Goal: Check status: Check status

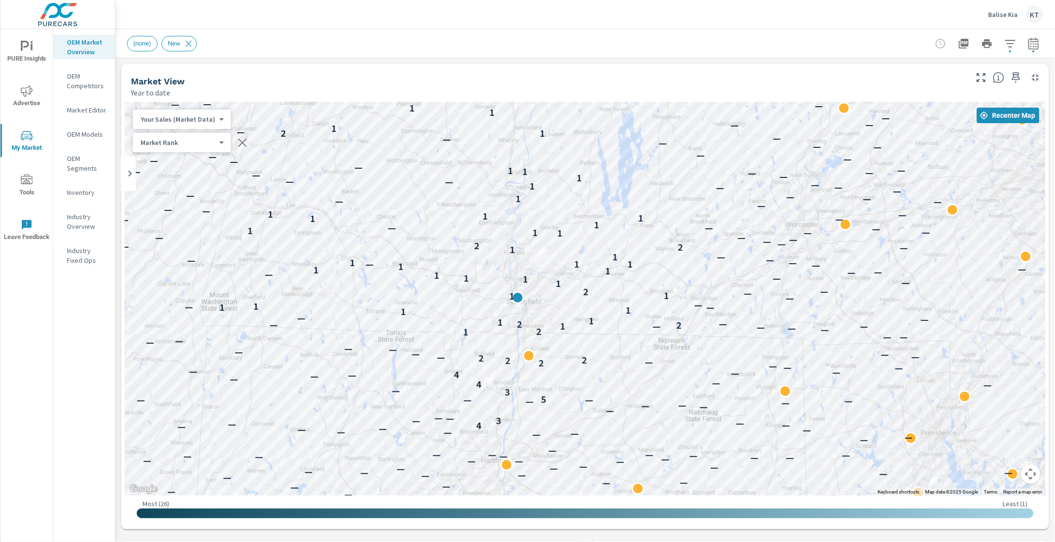
click at [902, 154] on div "— — — — — — — — — 3 — — — — — — — — — — — — — — — — — — — — — — — — — — — — — —…" at bounding box center [585, 299] width 921 height 394
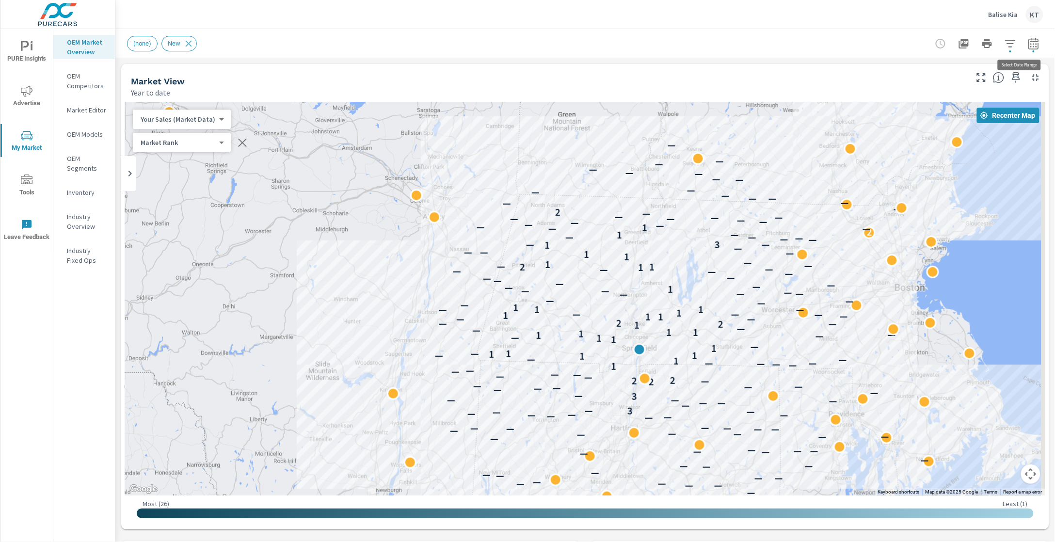
click at [1028, 45] on icon "button" at bounding box center [1034, 44] width 12 height 12
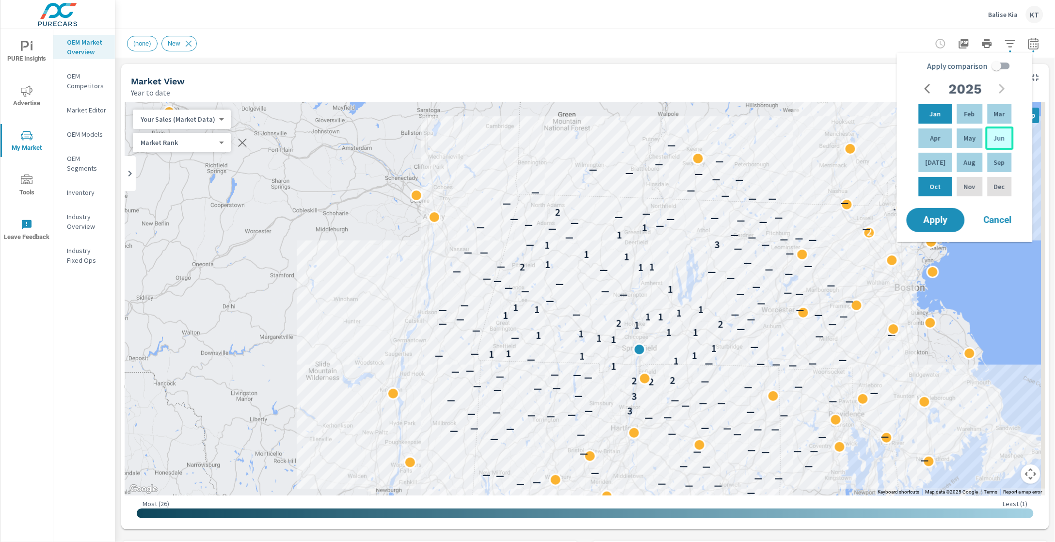
click at [1005, 138] on div "Jun" at bounding box center [1000, 138] width 28 height 23
click at [939, 113] on div "Jan" at bounding box center [935, 113] width 37 height 23
drag, startPoint x: 942, startPoint y: 114, endPoint x: 998, endPoint y: 136, distance: 60.1
click at [998, 136] on div "Jan Feb Mar Apr May Jun [DATE] Aug Sep Oct Nov Dec" at bounding box center [965, 150] width 97 height 96
click at [932, 219] on span "Apply" at bounding box center [936, 220] width 40 height 9
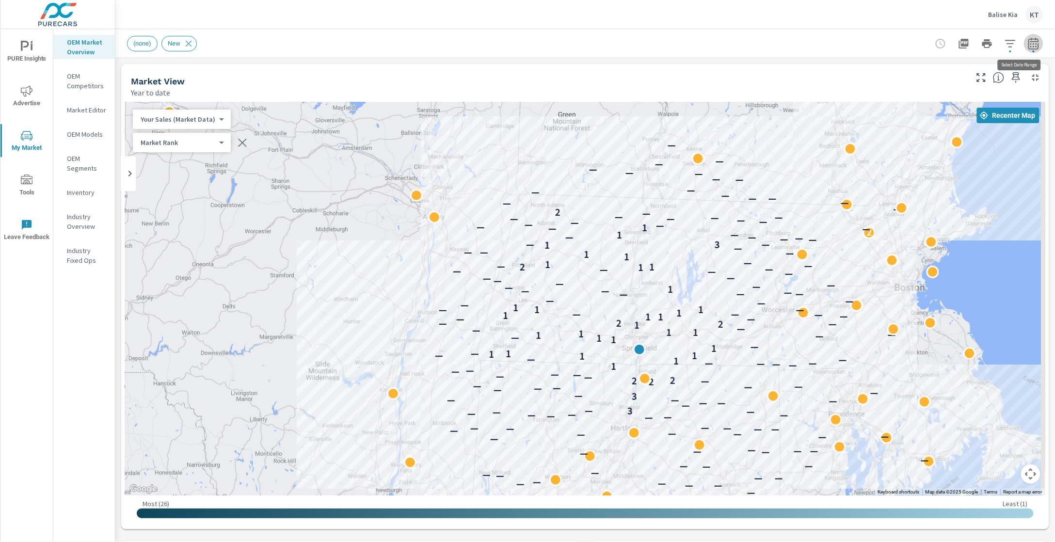
click at [1028, 45] on icon "button" at bounding box center [1034, 44] width 12 height 12
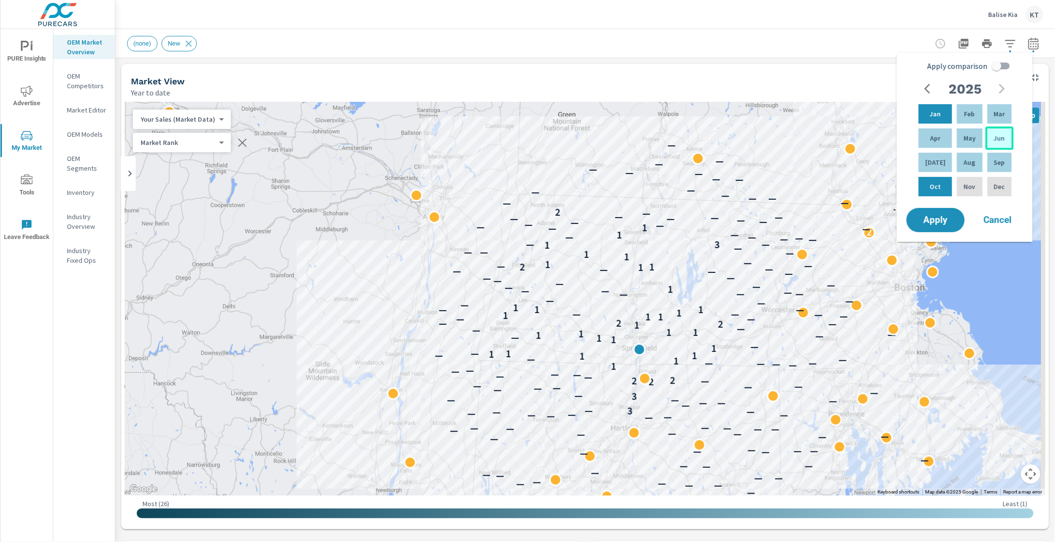
click at [1005, 135] on div "Jun" at bounding box center [1000, 138] width 28 height 23
click at [944, 111] on div "Jan" at bounding box center [935, 113] width 37 height 23
click at [949, 216] on span "Apply" at bounding box center [936, 220] width 40 height 9
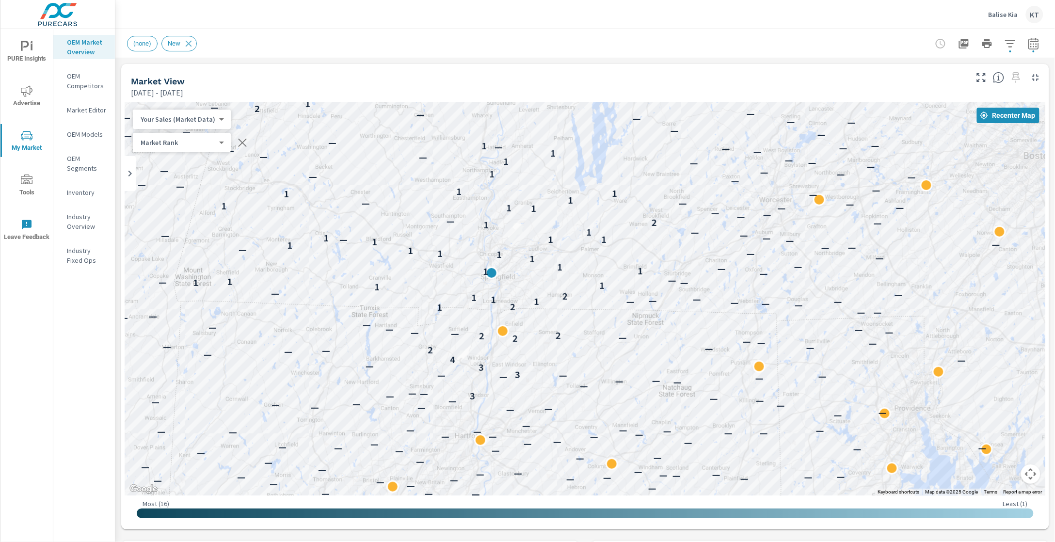
click at [1029, 44] on icon "button" at bounding box center [1034, 44] width 12 height 12
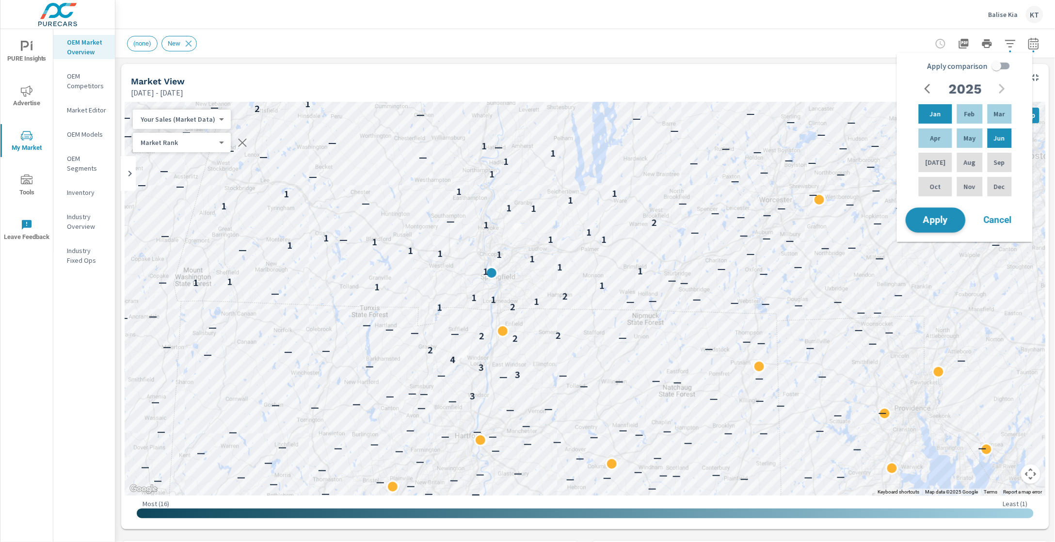
click at [938, 223] on span "Apply" at bounding box center [936, 220] width 40 height 9
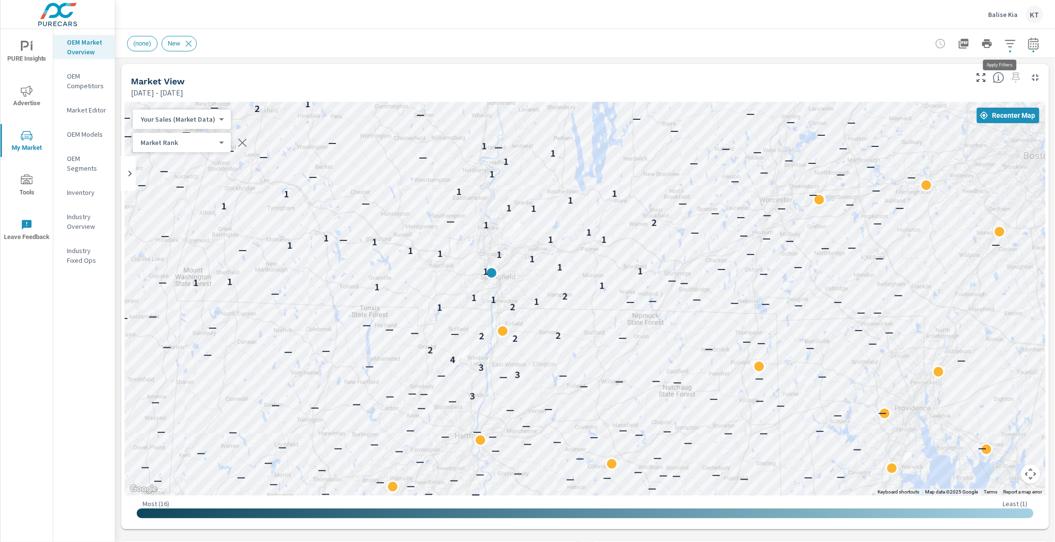
click at [1005, 47] on icon "button" at bounding box center [1010, 43] width 10 height 7
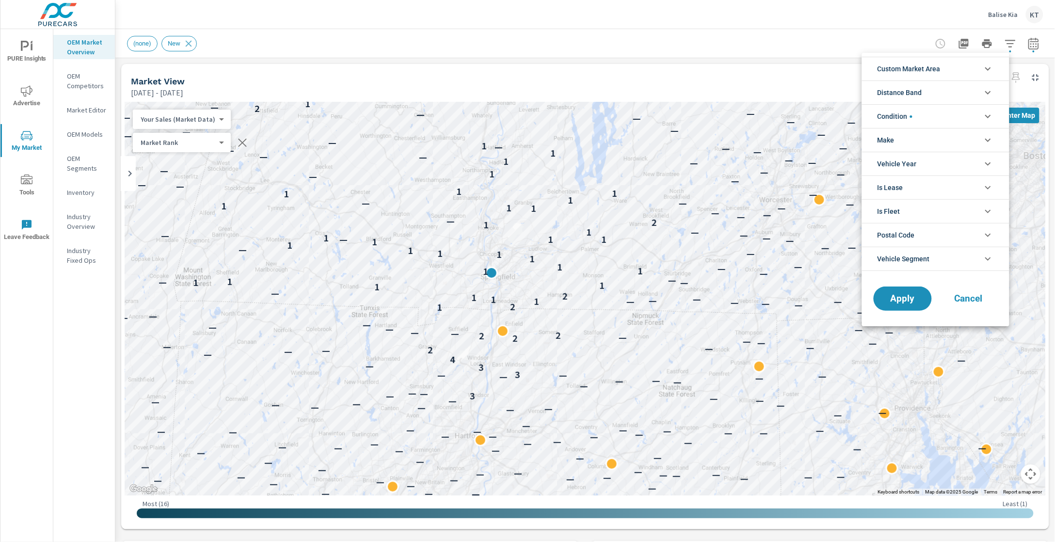
click at [680, 41] on div at bounding box center [527, 271] width 1055 height 542
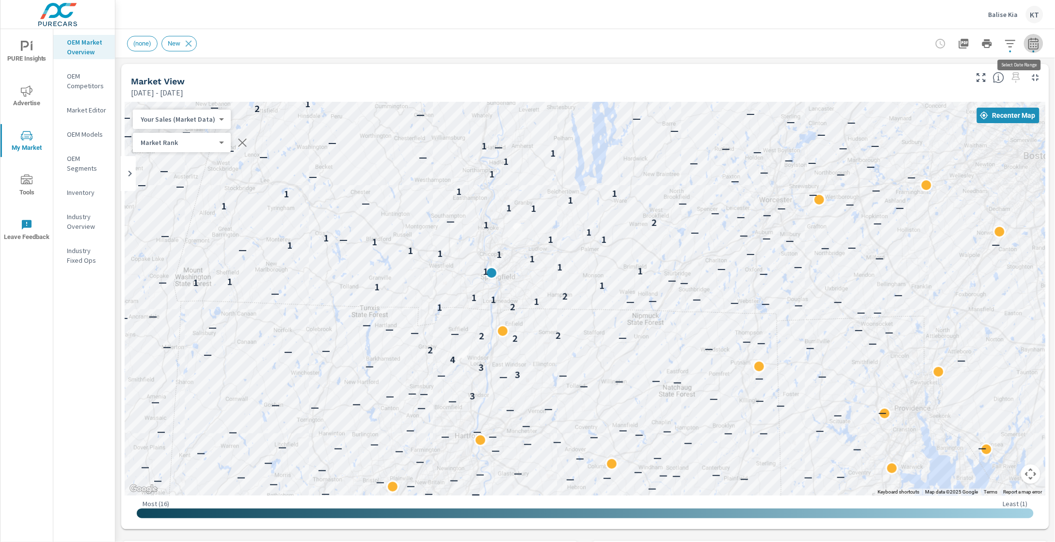
click at [1029, 44] on icon "button" at bounding box center [1034, 43] width 10 height 12
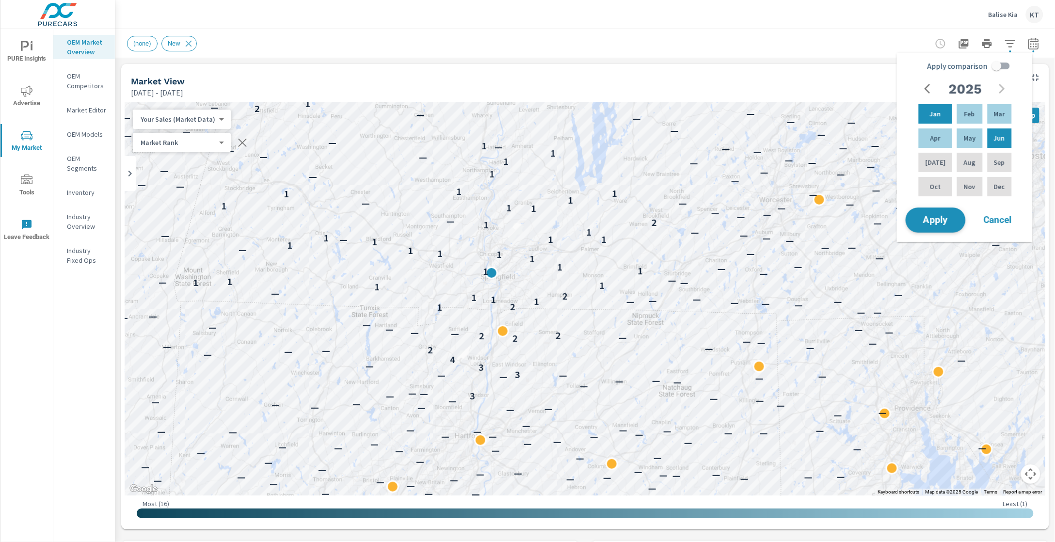
click at [949, 227] on button "Apply" at bounding box center [936, 220] width 60 height 25
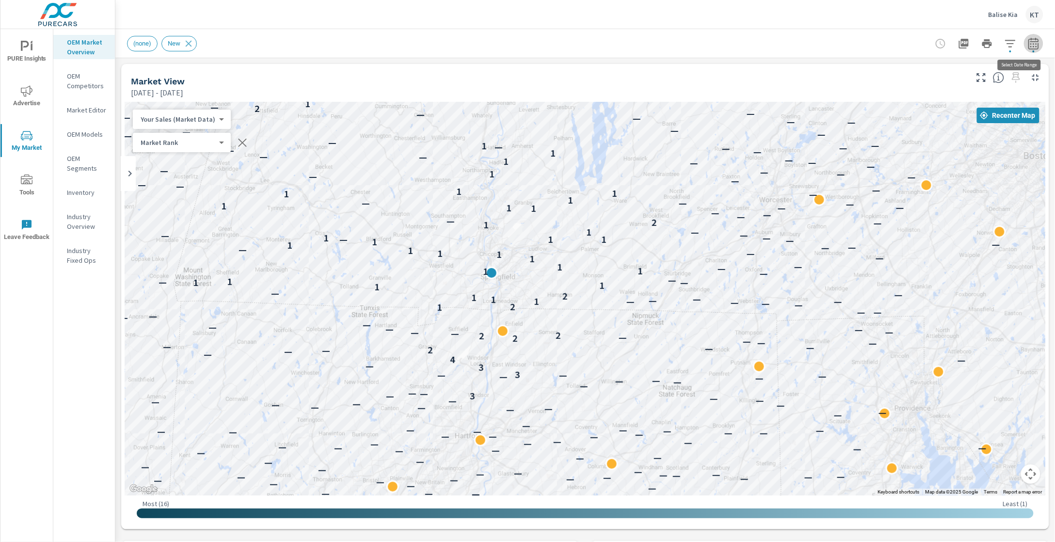
click at [1028, 47] on icon "button" at bounding box center [1034, 44] width 12 height 12
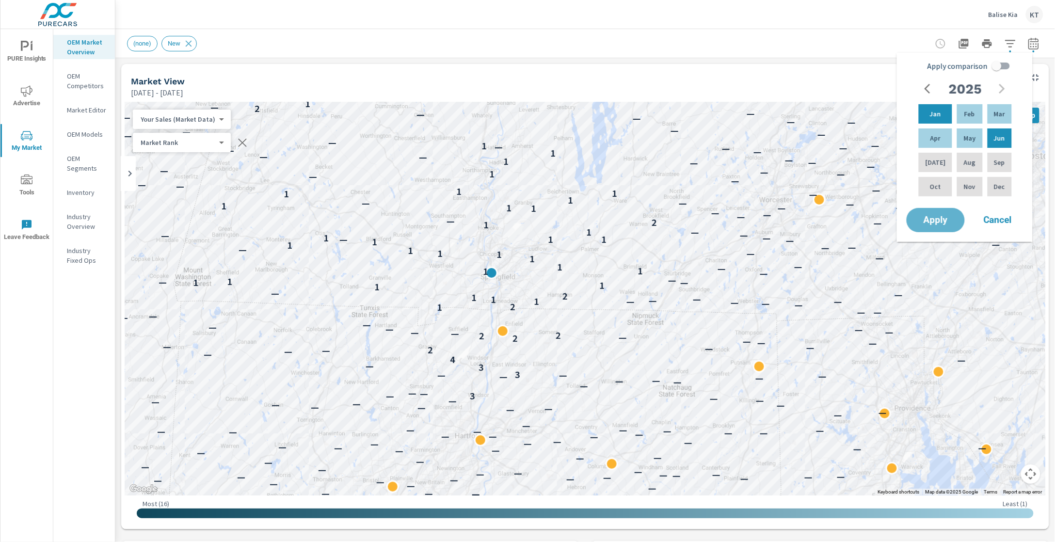
drag, startPoint x: 929, startPoint y: 224, endPoint x: 926, endPoint y: 245, distance: 21.0
click at [929, 225] on span "Apply" at bounding box center [936, 220] width 39 height 9
